Goal: Information Seeking & Learning: Learn about a topic

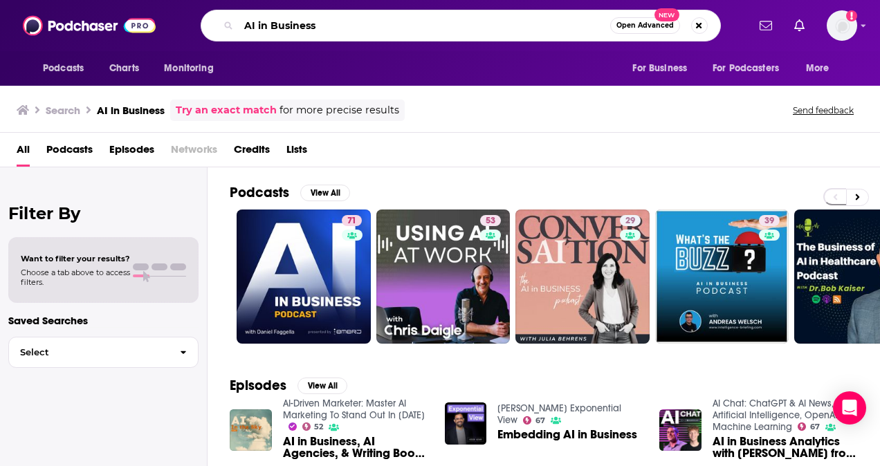
click at [299, 20] on input "AI in Business" at bounding box center [424, 26] width 371 height 22
click at [296, 28] on input "AI in Business" at bounding box center [424, 26] width 371 height 22
type input "Eye on AI"
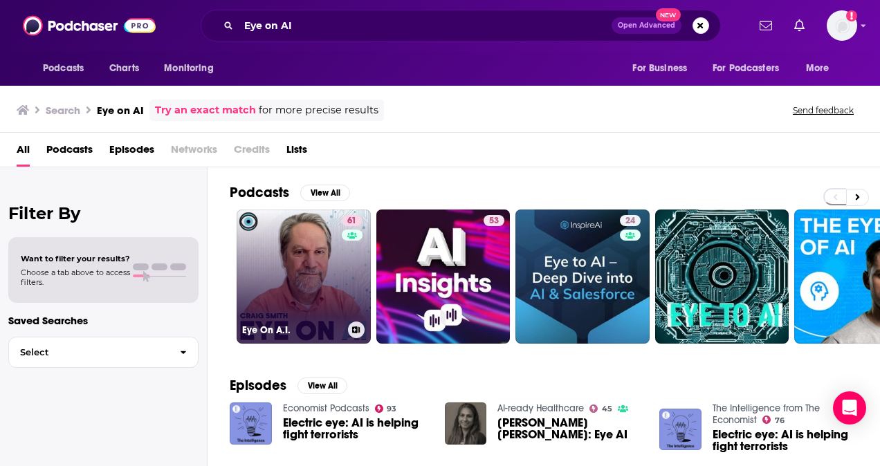
click at [297, 285] on link "61 Eye On A.I." at bounding box center [304, 277] width 134 height 134
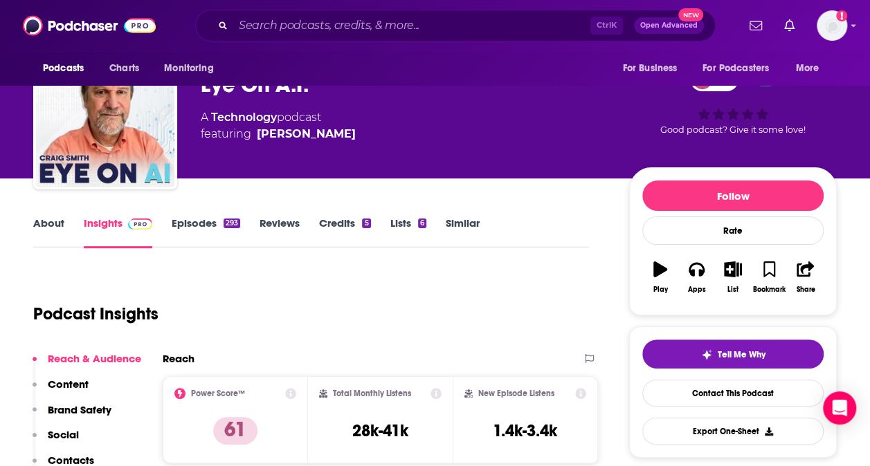
scroll to position [46, 0]
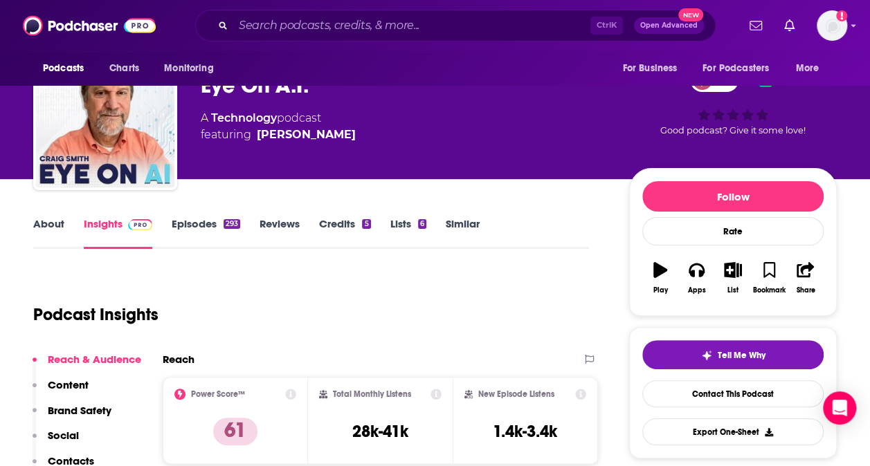
click at [44, 221] on link "About" at bounding box center [48, 233] width 31 height 32
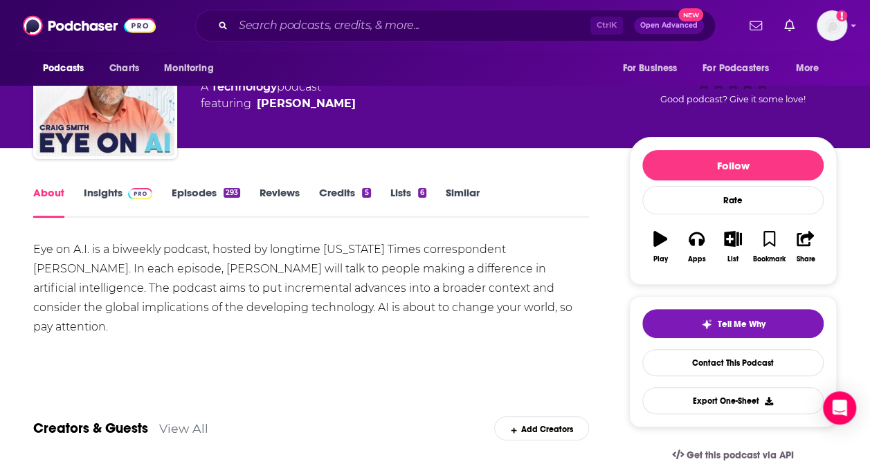
scroll to position [93, 0]
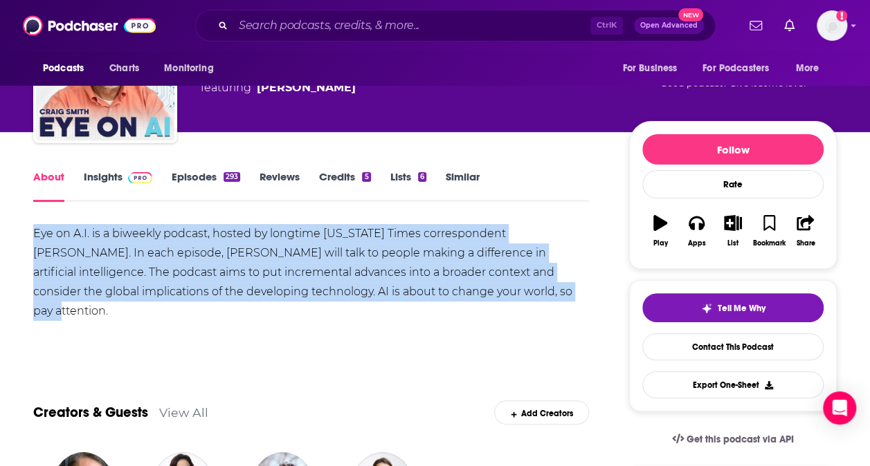
drag, startPoint x: 443, startPoint y: 297, endPoint x: 28, endPoint y: 234, distance: 419.8
copy div "Eye on A.I. is a biweekly podcast, hosted by longtime [US_STATE] Times correspo…"
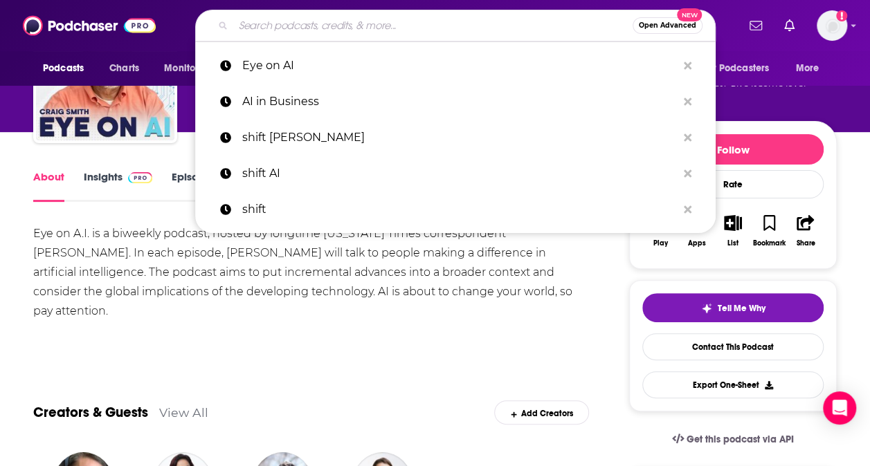
click at [269, 24] on input "Search podcasts, credits, & more..." at bounding box center [432, 26] width 399 height 22
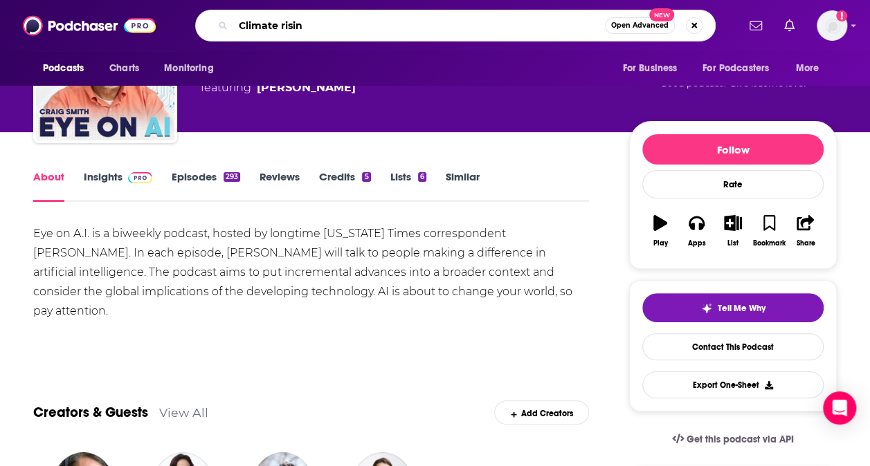
type input "Climate rising"
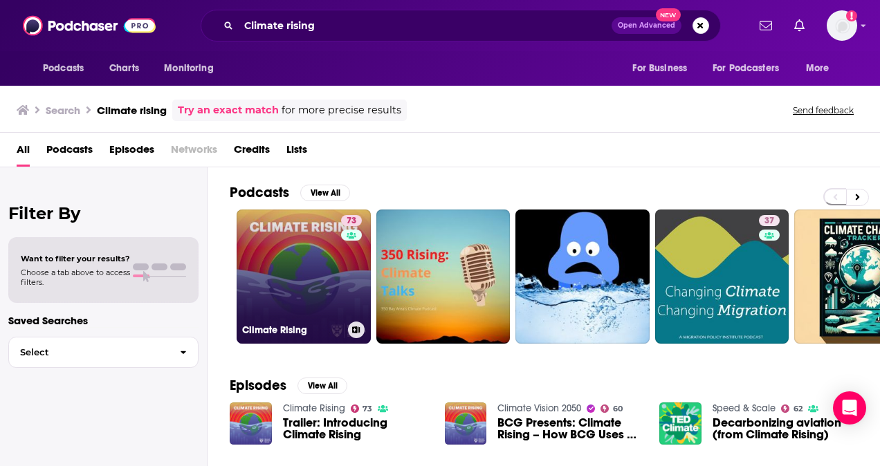
click at [290, 242] on link "73 Climate Rising" at bounding box center [304, 277] width 134 height 134
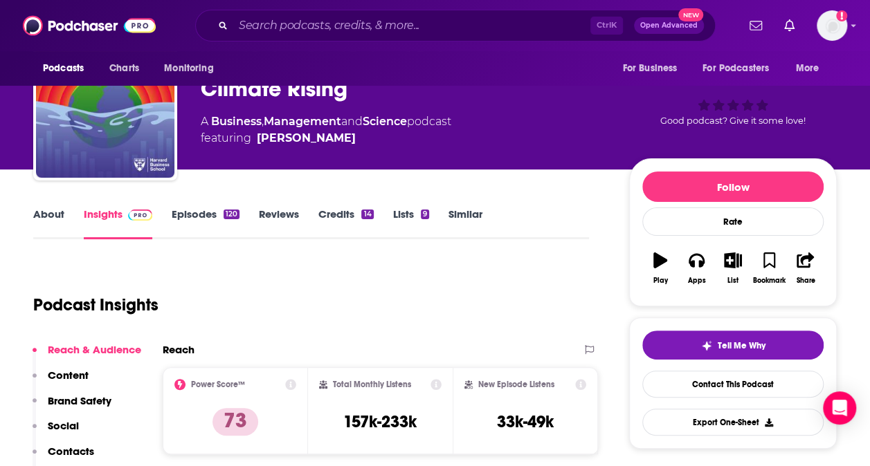
scroll to position [53, 0]
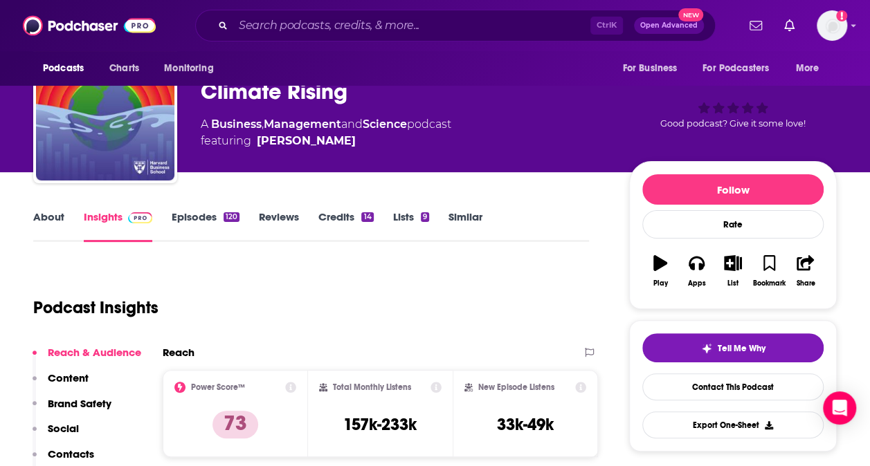
click at [44, 217] on link "About" at bounding box center [48, 226] width 31 height 32
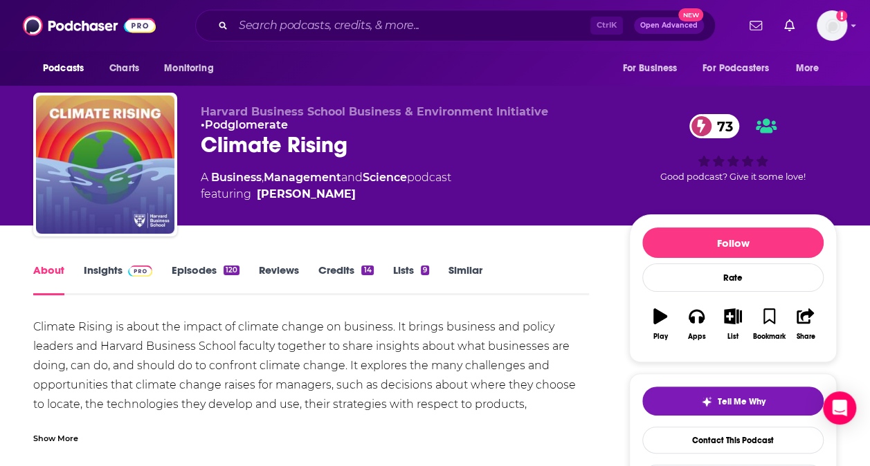
scroll to position [125, 0]
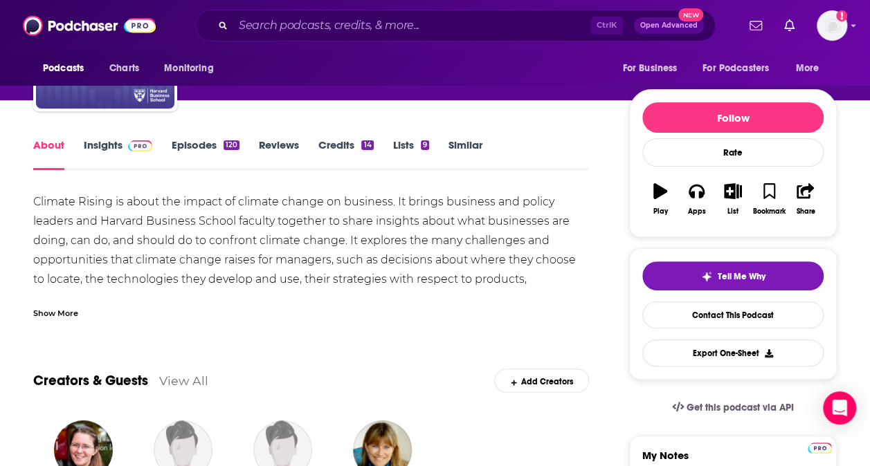
click at [80, 307] on div "Show More" at bounding box center [310, 308] width 555 height 24
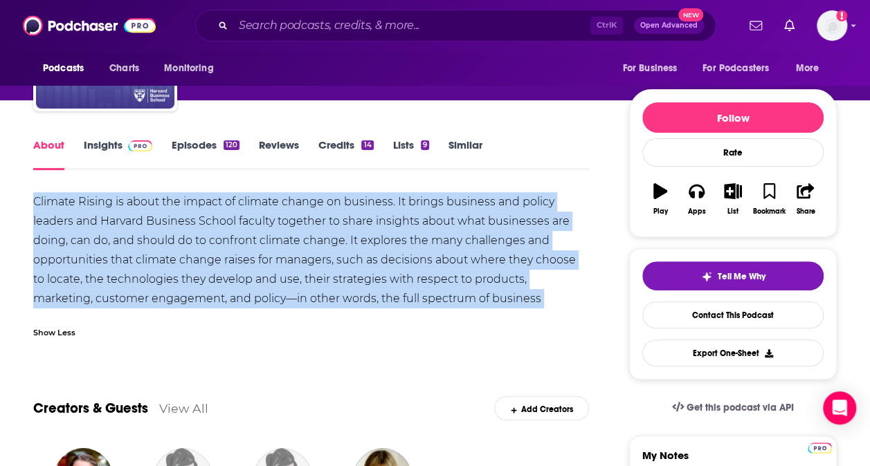
drag, startPoint x: 544, startPoint y: 299, endPoint x: 26, endPoint y: 190, distance: 528.8
copy div "Climate Rising is about the impact of climate change on business. It brings bus…"
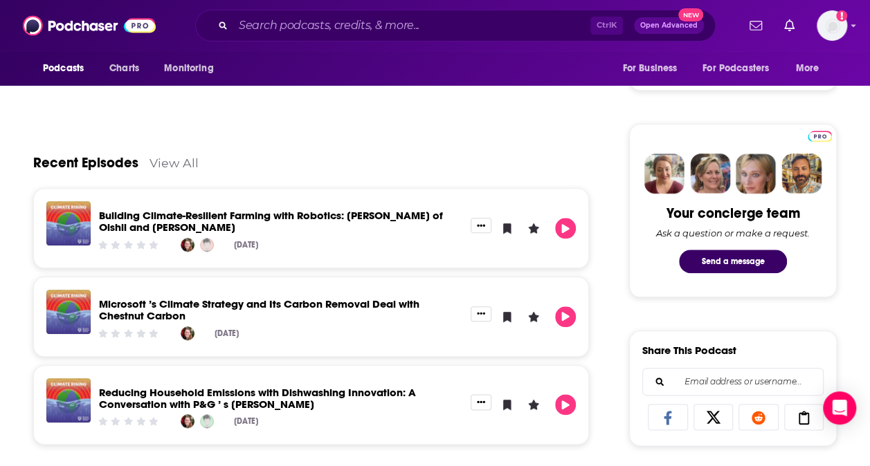
scroll to position [585, 0]
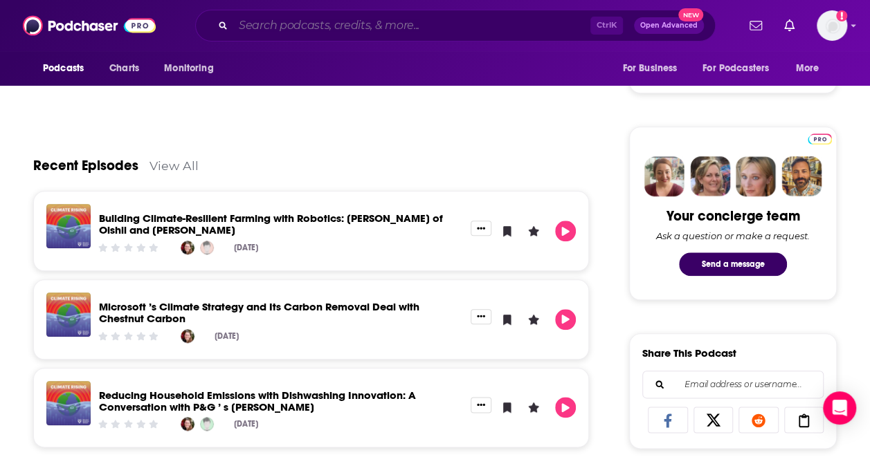
click at [276, 35] on input "Search podcasts, credits, & more..." at bounding box center [411, 26] width 357 height 22
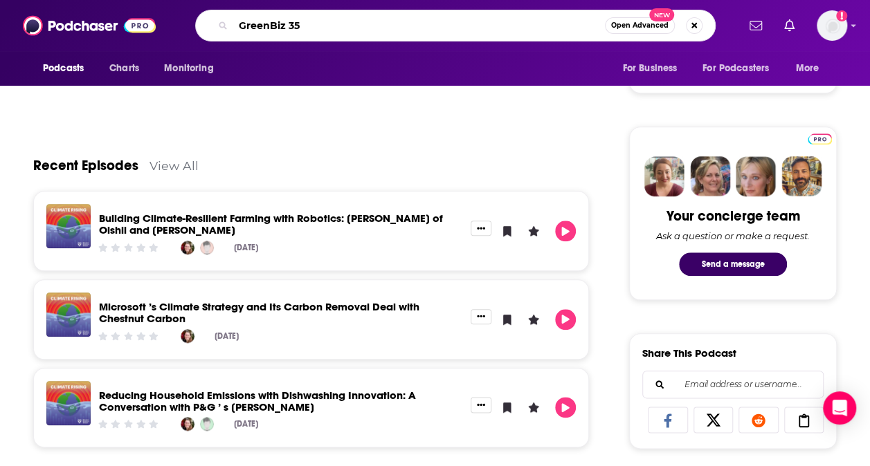
type input "GreenBiz 350"
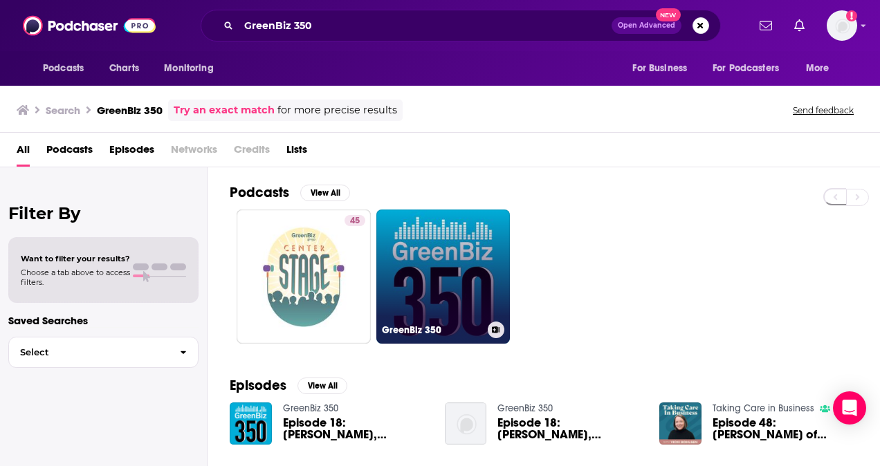
click at [480, 257] on link "GreenBiz 350" at bounding box center [443, 277] width 134 height 134
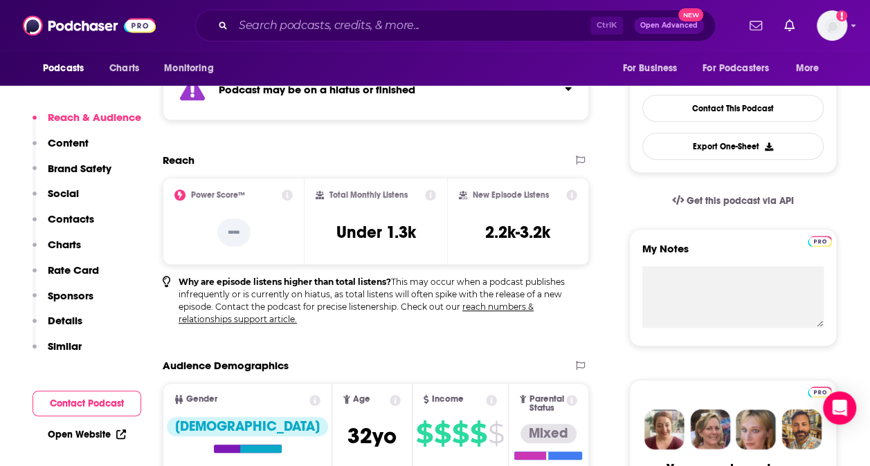
scroll to position [330, 0]
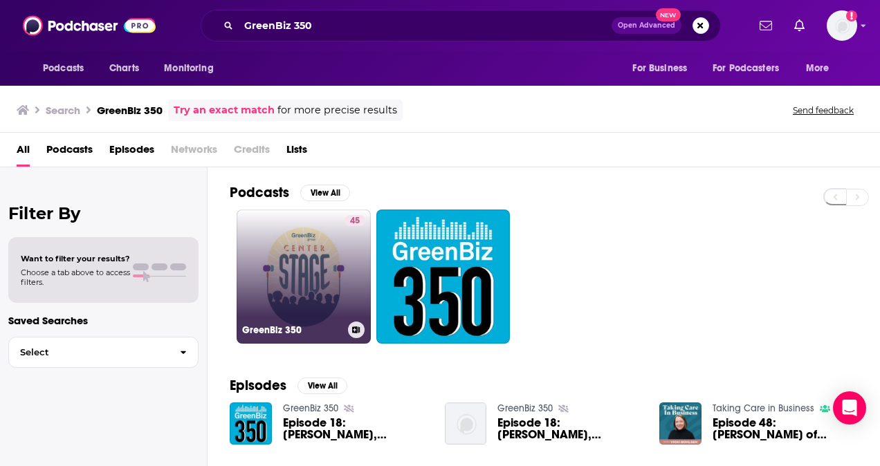
click at [335, 297] on link "45 GreenBiz 350" at bounding box center [304, 277] width 134 height 134
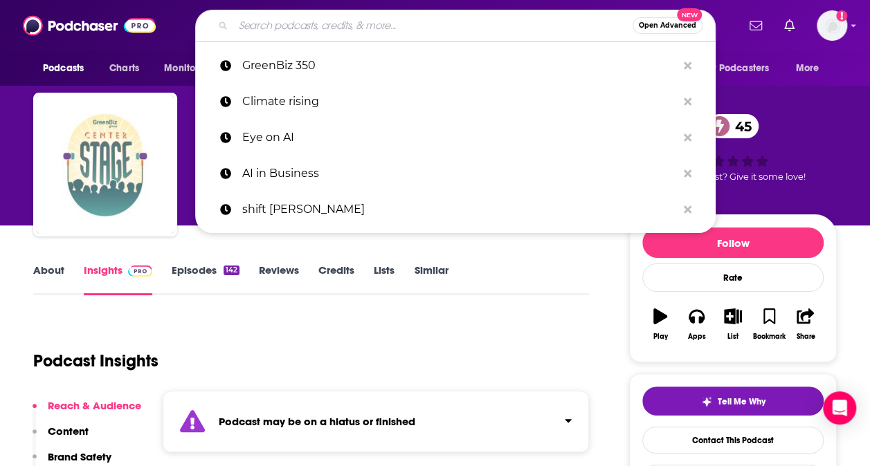
click at [246, 29] on input "Search podcasts, credits, & more..." at bounding box center [432, 26] width 399 height 22
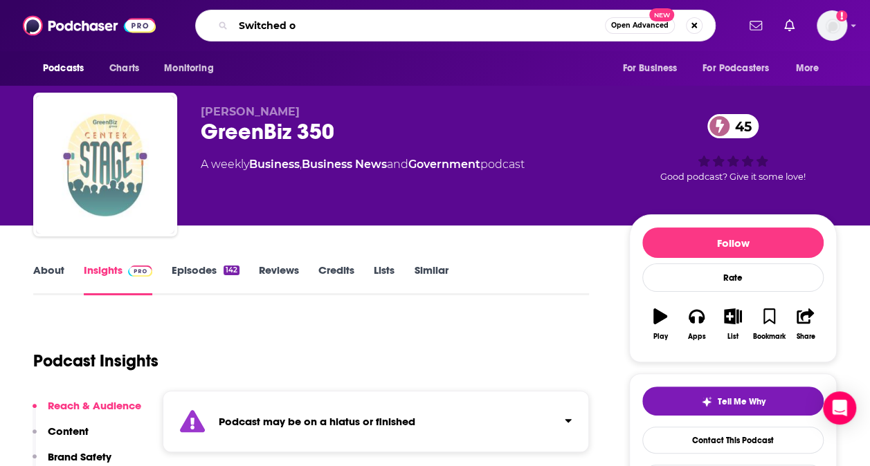
type input "Switched on"
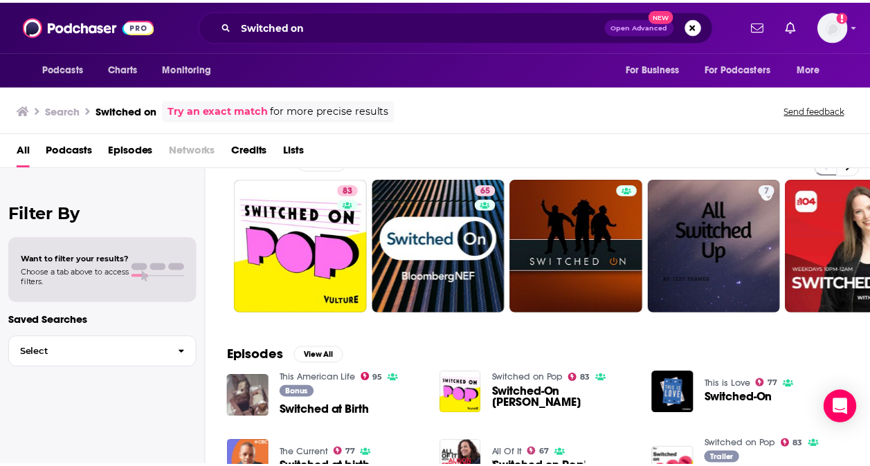
scroll to position [71, 0]
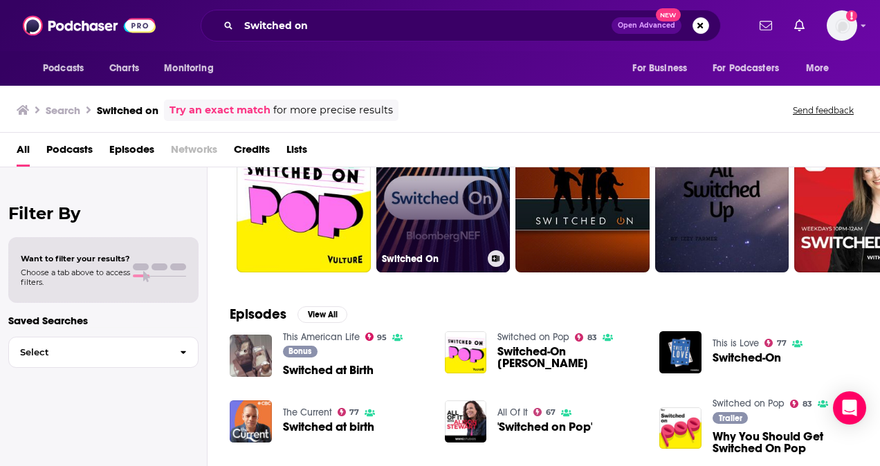
click at [439, 210] on link "65 Switched On" at bounding box center [443, 205] width 134 height 134
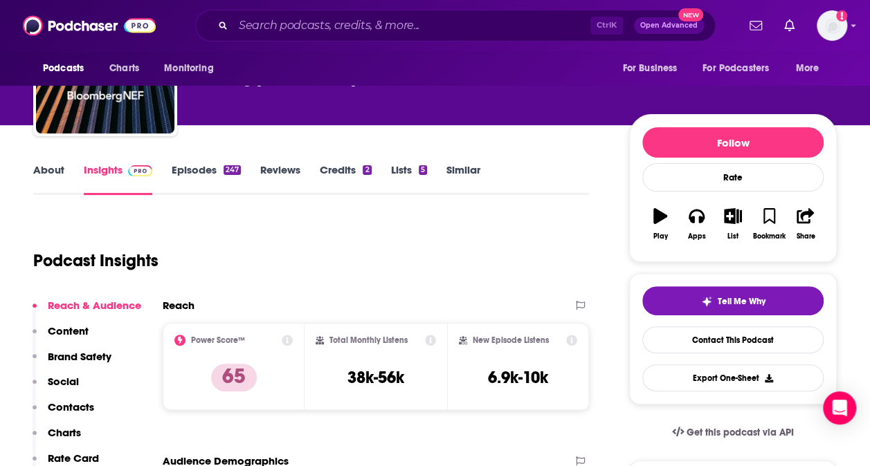
scroll to position [91, 0]
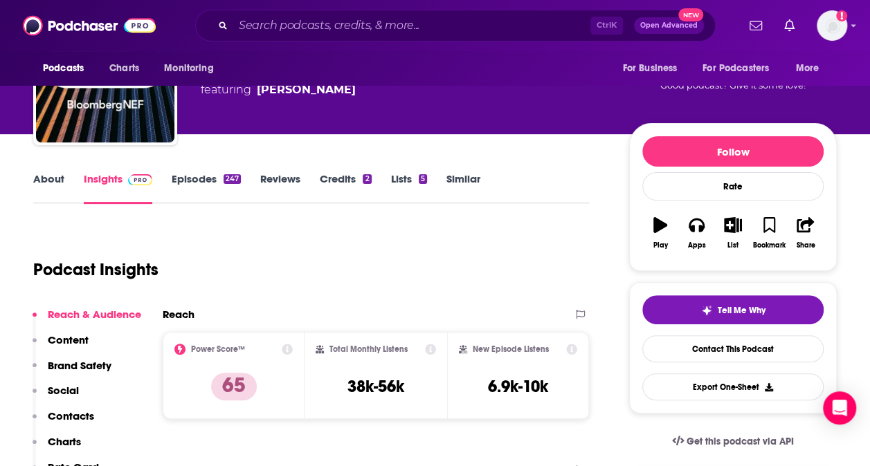
click at [50, 185] on link "About" at bounding box center [48, 188] width 31 height 32
